Goal: Find specific page/section: Find specific page/section

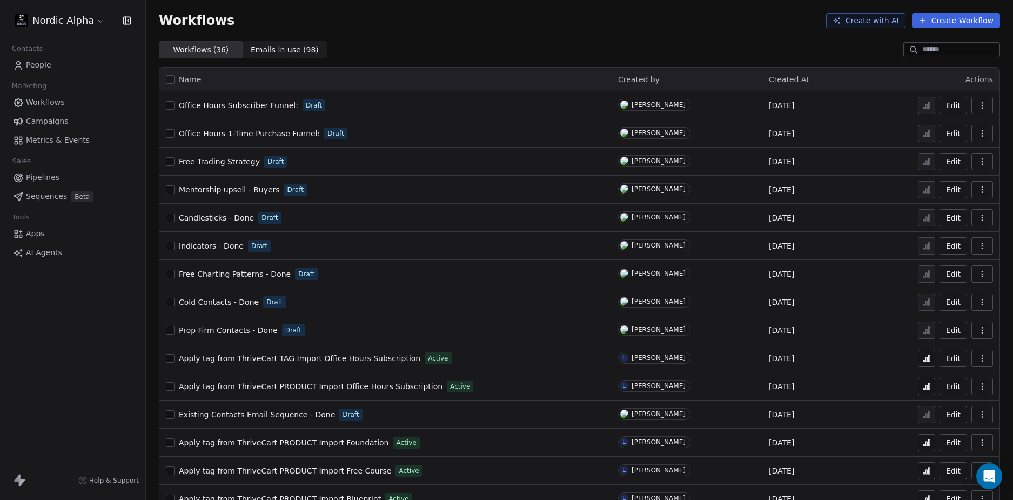
click at [224, 106] on span "Office Hours Subscriber Funnel:" at bounding box center [238, 105] width 119 height 9
click at [237, 103] on span "Office Hours Subscriber Funnel:" at bounding box center [238, 105] width 119 height 9
